Goal: Find contact information: Find contact information

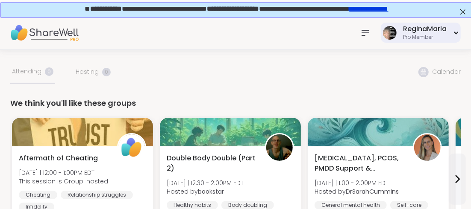
click at [456, 33] on icon at bounding box center [456, 33] width 3 height 2
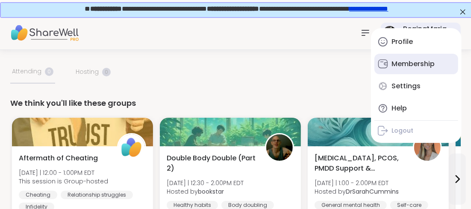
click at [414, 63] on div "Membership" at bounding box center [412, 63] width 43 height 9
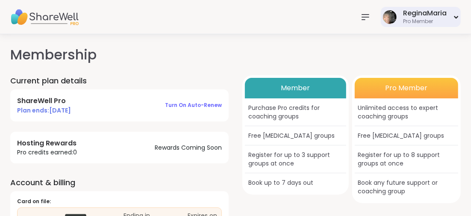
click at [415, 22] on div "Pro Member" at bounding box center [425, 21] width 44 height 7
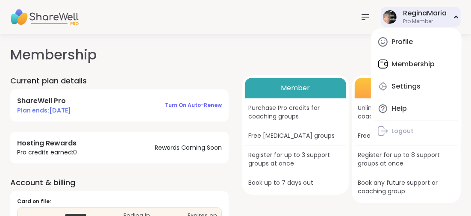
click at [409, 65] on div "Profile Membership Settings Help Logout" at bounding box center [416, 85] width 91 height 115
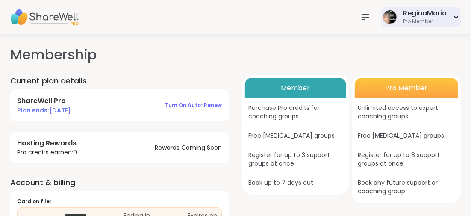
scroll to position [42, 0]
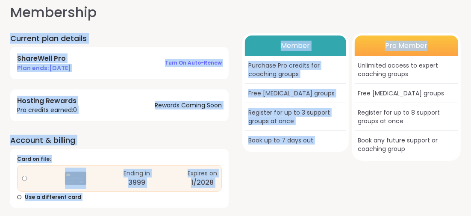
drag, startPoint x: 468, startPoint y: 54, endPoint x: 463, endPoint y: 20, distance: 35.0
click at [470, 9] on html "ReginaMaria Pro Member ReginaMaria Pro Member Profile Membership Settings Help …" at bounding box center [235, 87] width 471 height 258
click at [302, 167] on div "Member Purchase Pro credits for coaching groups Free [MEDICAL_DATA] groups Regi…" at bounding box center [351, 120] width 218 height 175
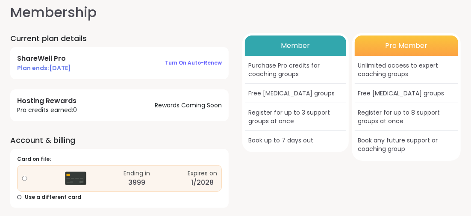
click at [423, 17] on h1 "Membership" at bounding box center [235, 12] width 450 height 21
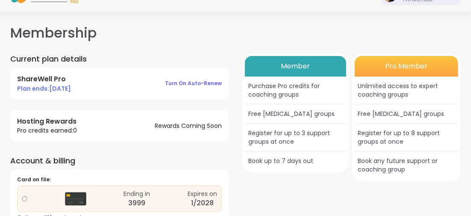
scroll to position [0, 0]
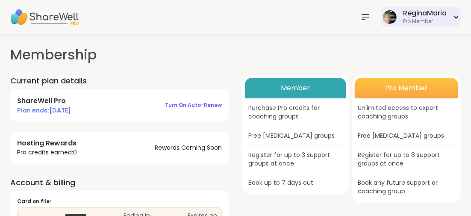
click at [365, 15] on icon at bounding box center [365, 17] width 10 height 10
click at [364, 18] on icon at bounding box center [365, 17] width 10 height 10
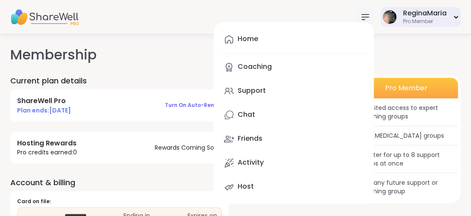
click at [363, 17] on icon at bounding box center [365, 17] width 7 height 5
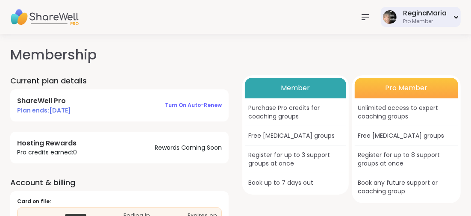
click at [362, 17] on icon at bounding box center [365, 17] width 7 height 5
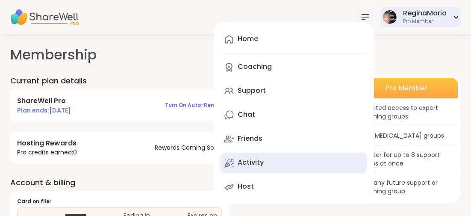
scroll to position [42, 0]
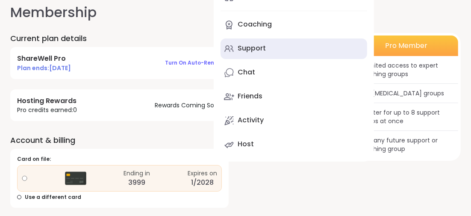
click at [257, 49] on div "Support" at bounding box center [252, 48] width 28 height 9
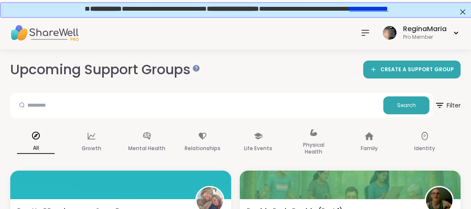
click at [364, 32] on icon at bounding box center [365, 32] width 7 height 5
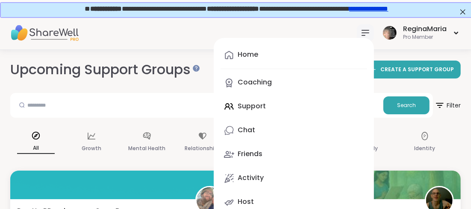
click at [147, 38] on div "Home Coaching Support Chat Friends Activity Host ReginaMaria Pro Member" at bounding box center [235, 33] width 471 height 34
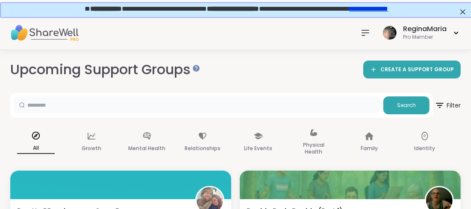
click at [52, 100] on input "text" at bounding box center [197, 105] width 366 height 17
type input "*******"
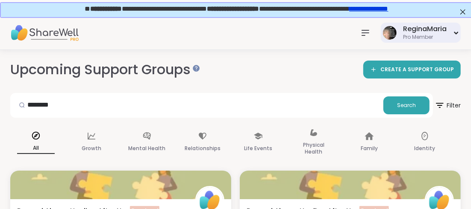
click at [457, 31] on icon at bounding box center [456, 32] width 6 height 3
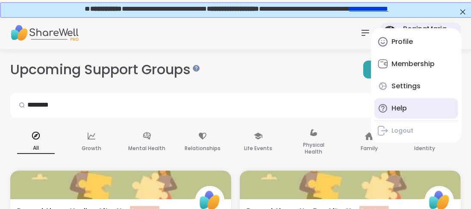
click at [395, 108] on div "Help" at bounding box center [398, 108] width 15 height 9
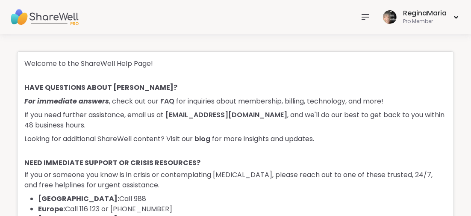
scroll to position [42, 0]
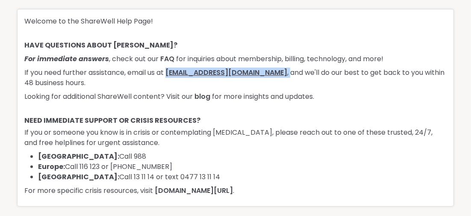
drag, startPoint x: 273, startPoint y: 69, endPoint x: 170, endPoint y: 68, distance: 103.8
click at [170, 68] on p "If you need further assistance, email us at [EMAIL_ADDRESS][DOMAIN_NAME] , and …" at bounding box center [235, 77] width 422 height 21
copy p "[EMAIL_ADDRESS][DOMAIN_NAME] ,"
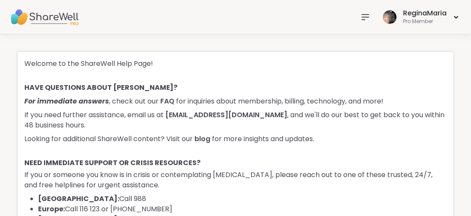
click at [366, 15] on icon at bounding box center [365, 17] width 7 height 5
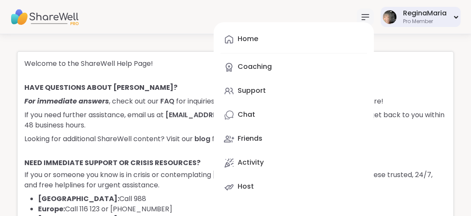
click at [458, 13] on div "ReginaMaria Pro Member" at bounding box center [421, 17] width 80 height 20
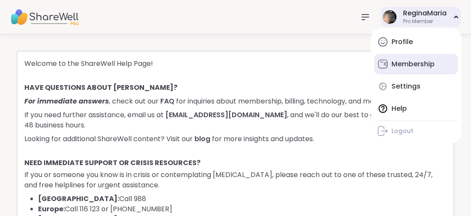
click at [410, 61] on div "Membership" at bounding box center [412, 63] width 43 height 9
